Goal: Information Seeking & Learning: Learn about a topic

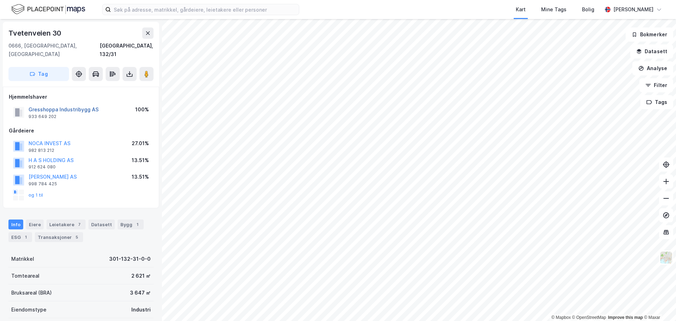
click at [0, 0] on button "Gresshoppa Industribygg AS" at bounding box center [0, 0] width 0 height 0
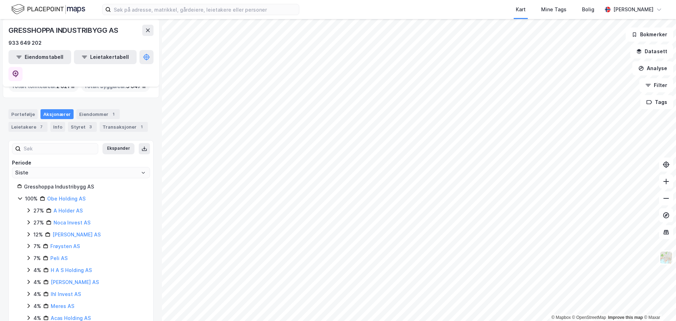
scroll to position [53, 0]
click at [71, 194] on link "Obe Holding AS" at bounding box center [66, 197] width 38 height 6
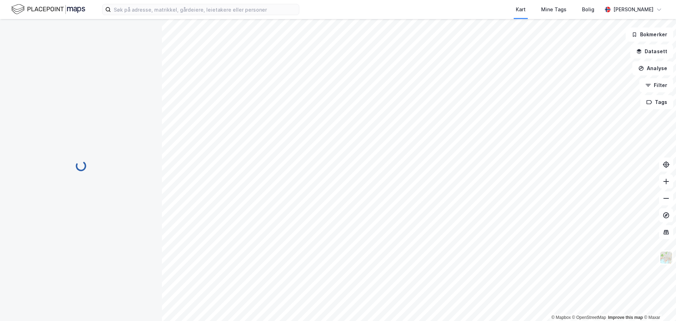
scroll to position [0, 0]
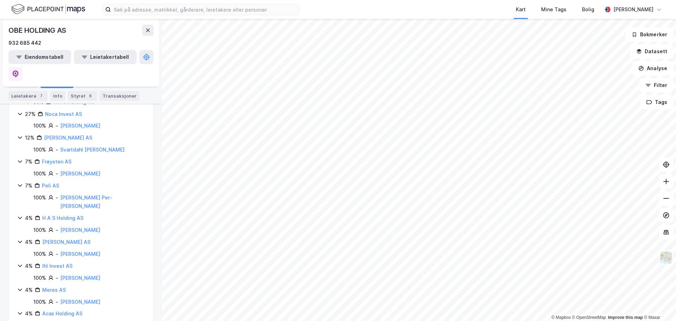
scroll to position [173, 0]
